Goal: Find specific page/section: Find specific page/section

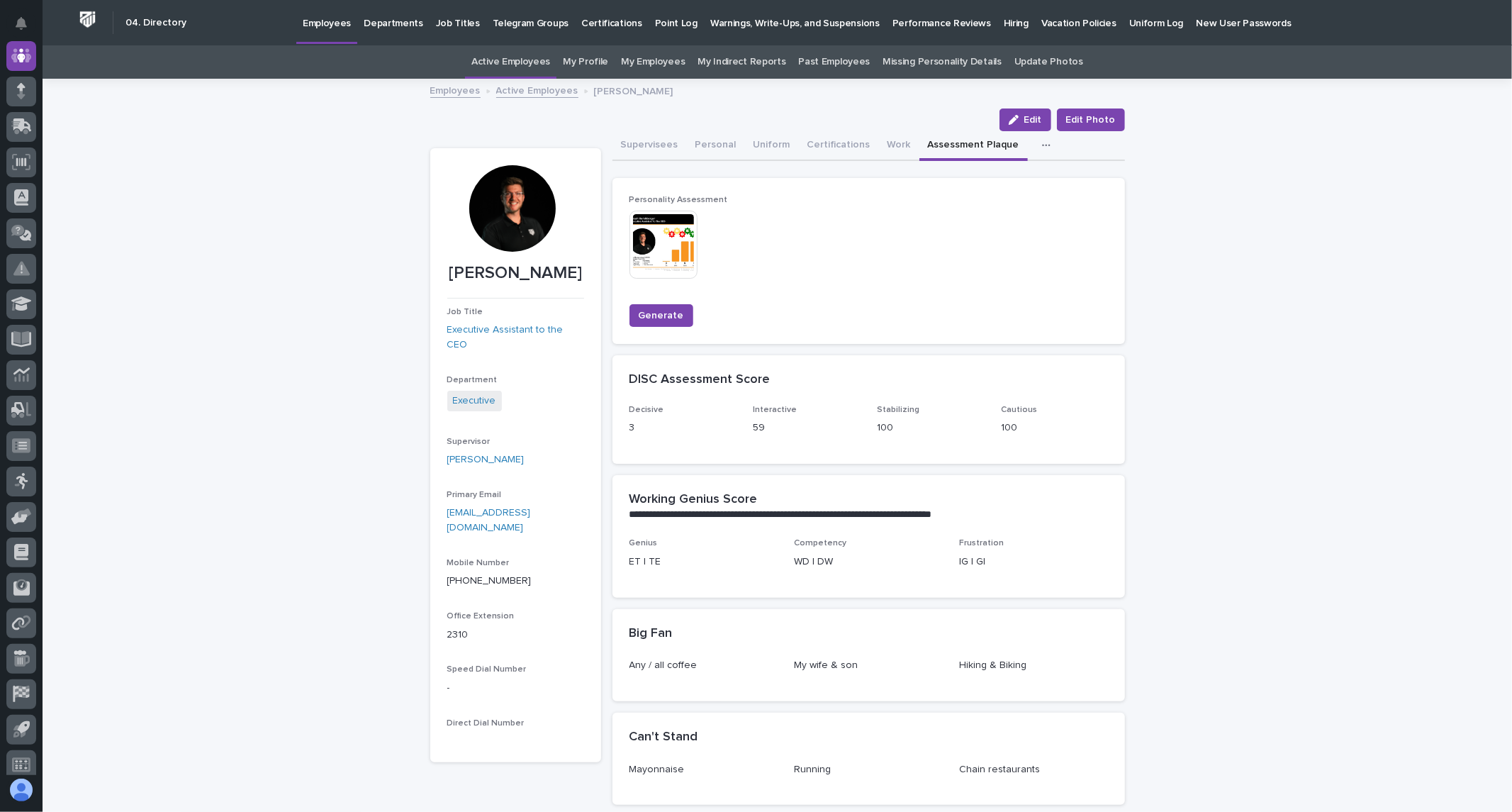
click at [511, 81] on link "Active Employees" at bounding box center [537, 89] width 82 height 17
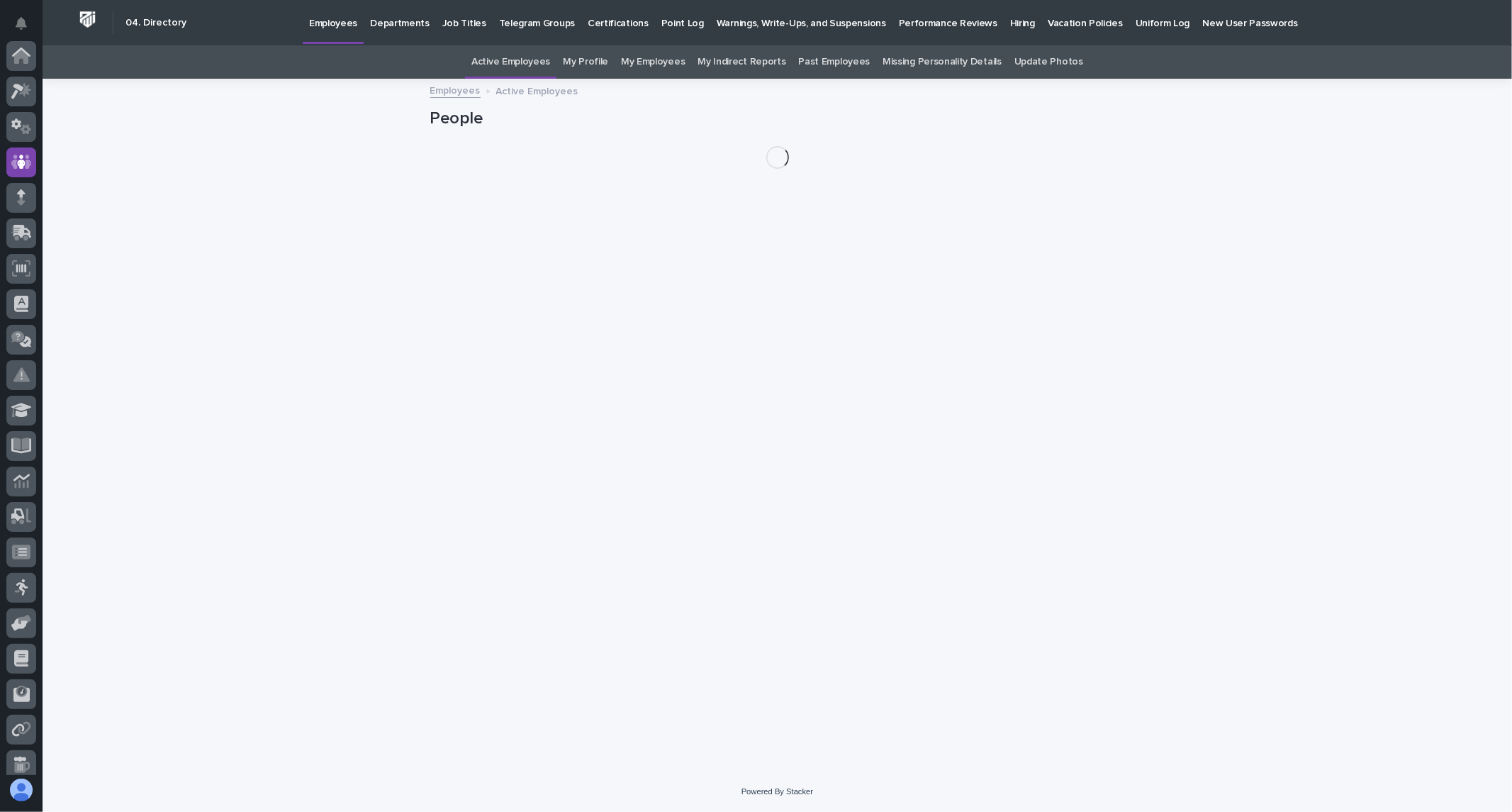
scroll to position [106, 0]
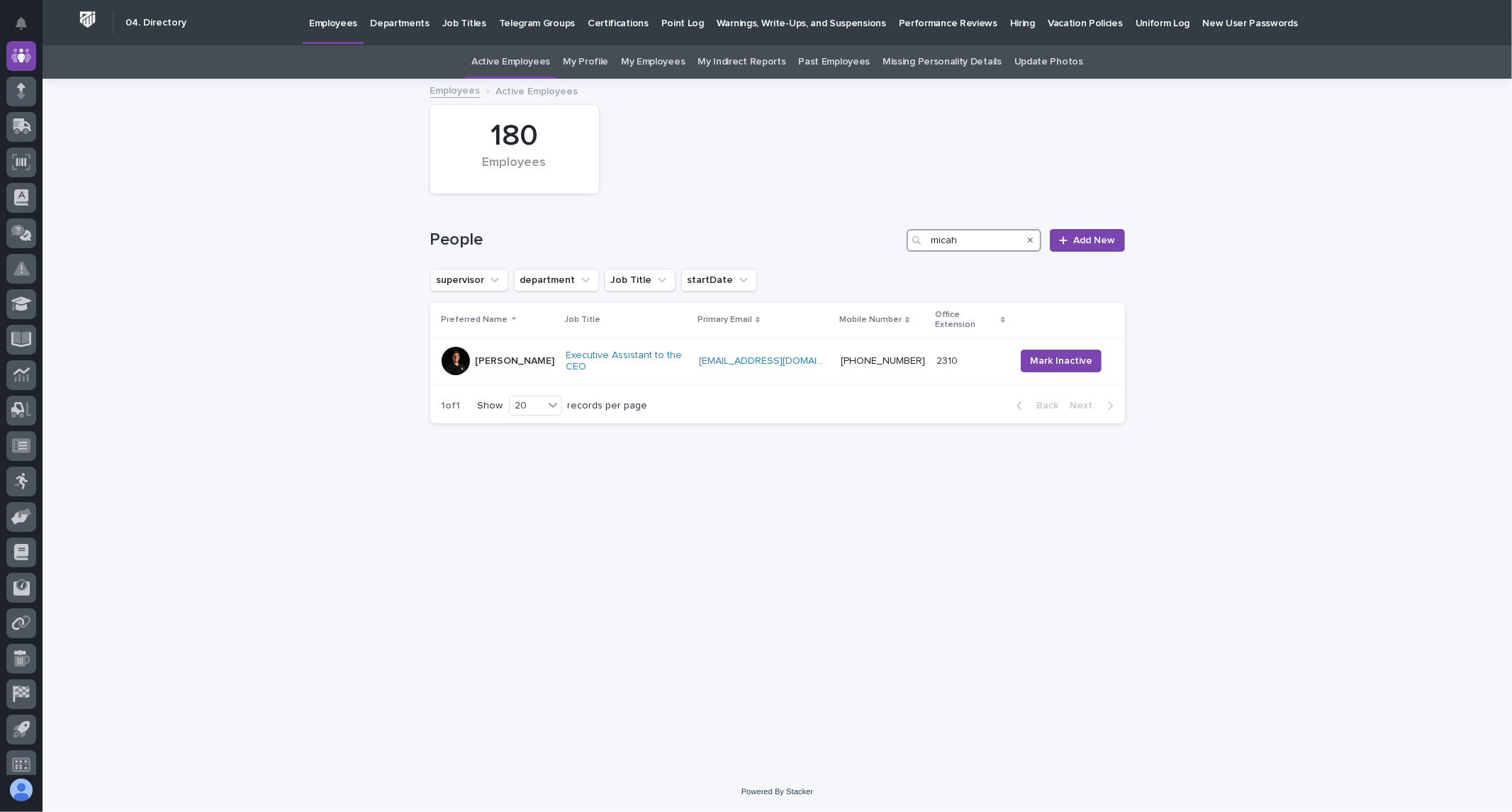
drag, startPoint x: 996, startPoint y: 239, endPoint x: 783, endPoint y: 268, distance: 215.0
click at [783, 268] on div "People micah Add New" at bounding box center [778, 234] width 695 height 68
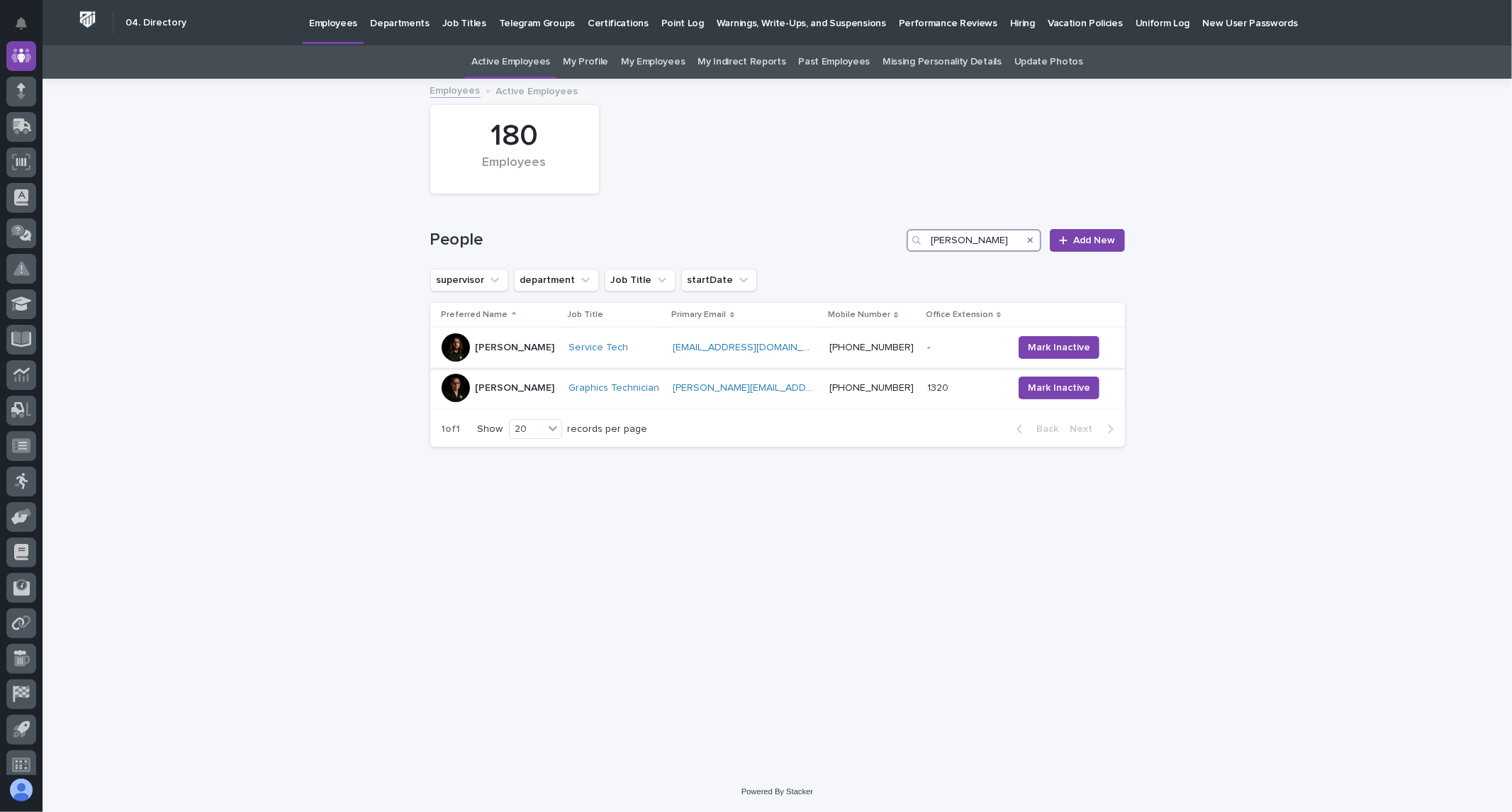
type input "[PERSON_NAME]"
click at [535, 357] on div "[PERSON_NAME]" at bounding box center [500, 347] width 117 height 28
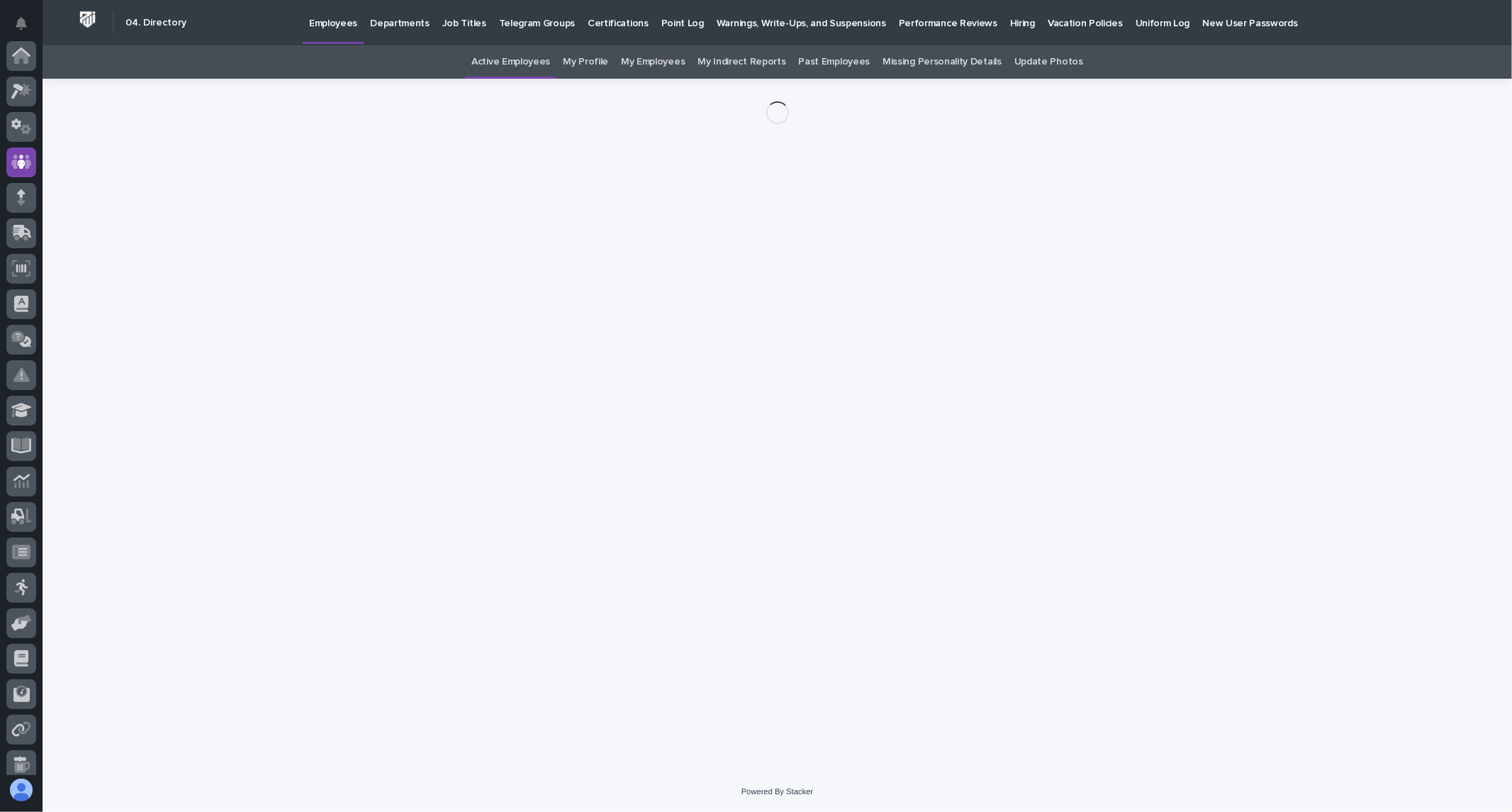
scroll to position [106, 0]
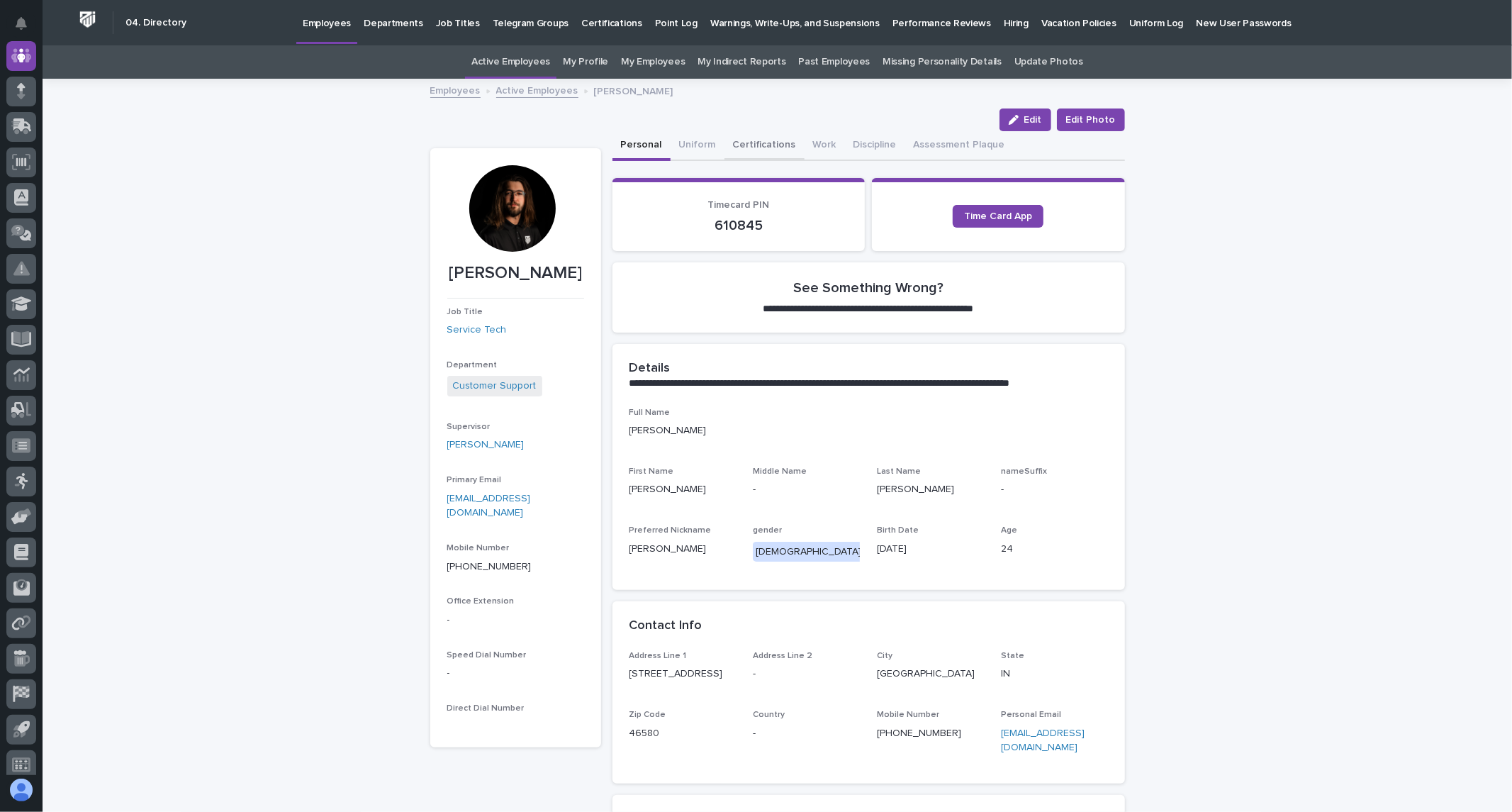
click at [757, 132] on button "Certifications" at bounding box center [765, 146] width 80 height 29
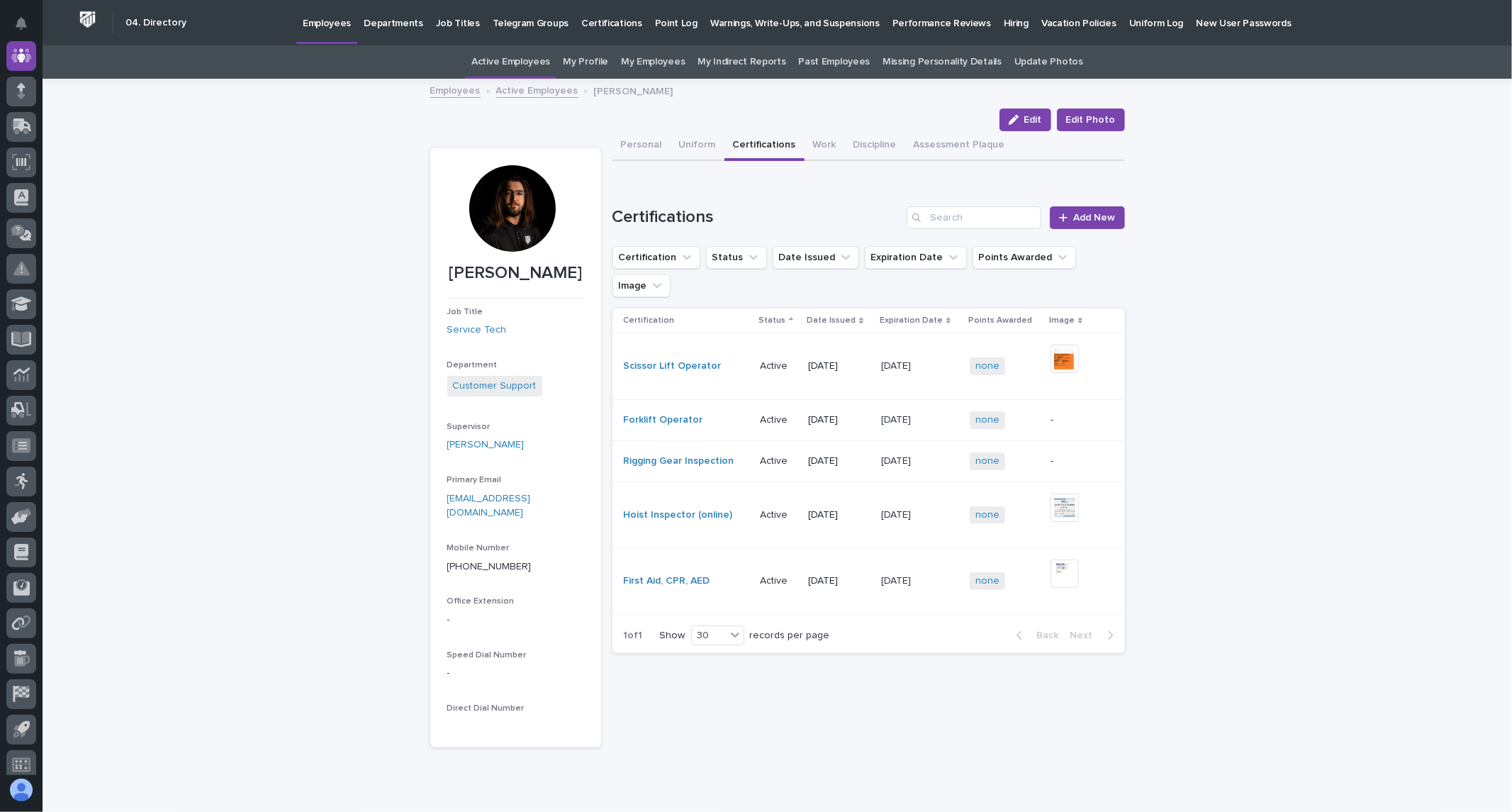
click at [78, 178] on div "Loading... Saving… Loading... Saving… [PERSON_NAME] Edit Edit Photo Edit Edit P…" at bounding box center [777, 449] width 1470 height 738
